Goal: Navigation & Orientation: Find specific page/section

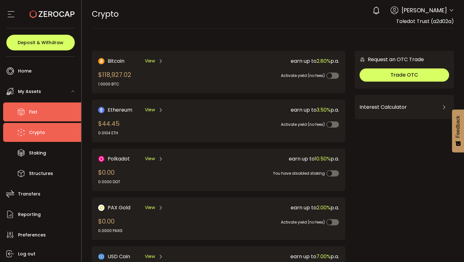
click at [36, 110] on span "Fiat" at bounding box center [33, 112] width 8 height 9
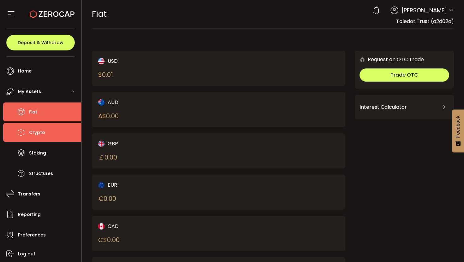
click at [29, 134] on span "Crypto" at bounding box center [37, 132] width 16 height 9
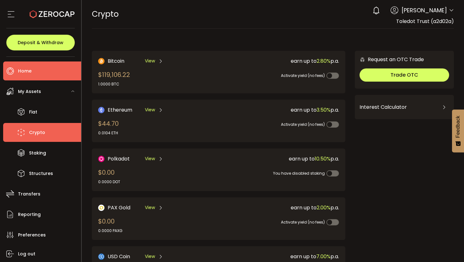
click at [42, 71] on li "Home" at bounding box center [42, 71] width 78 height 19
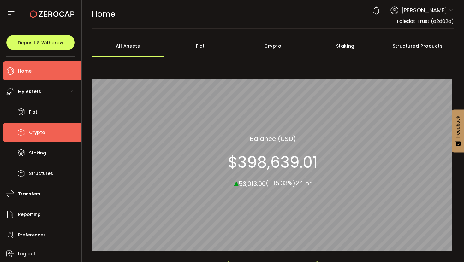
click at [39, 129] on span "Crypto" at bounding box center [37, 132] width 16 height 9
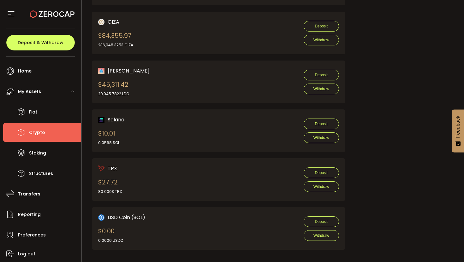
scroll to position [281, 0]
